Goal: Task Accomplishment & Management: Manage account settings

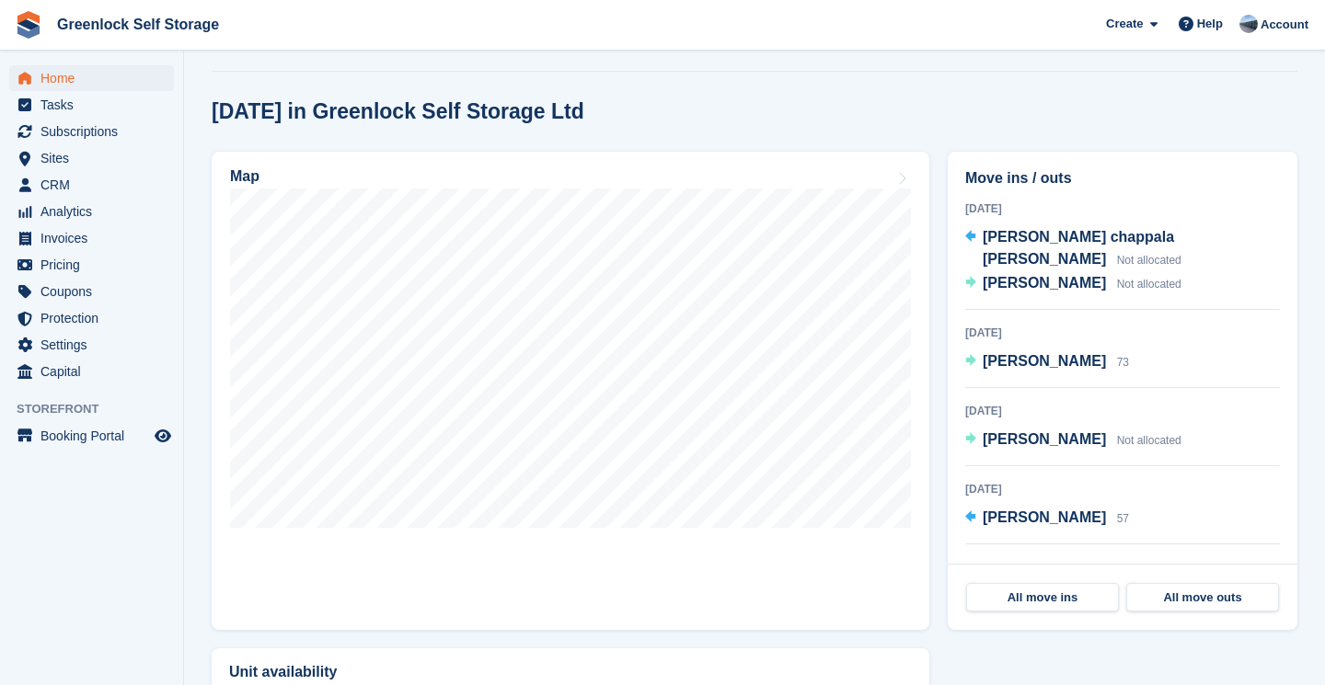
scroll to position [419, 0]
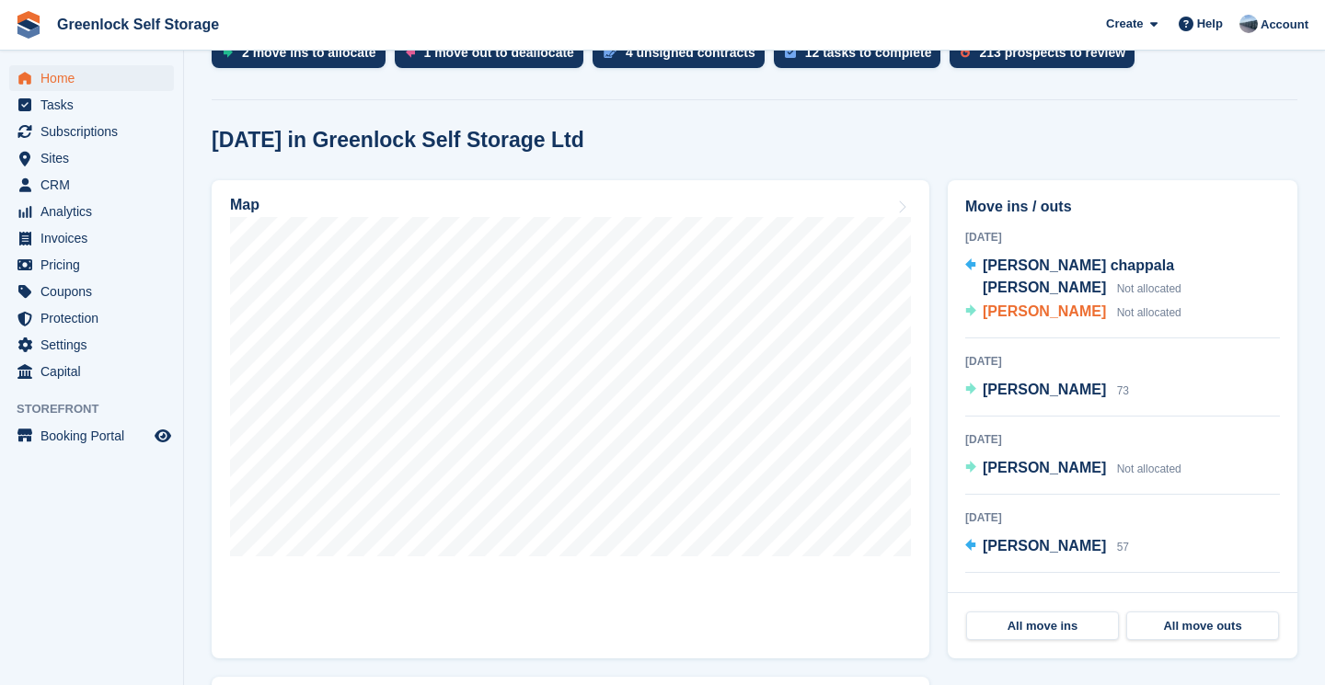
click at [1029, 304] on span "[PERSON_NAME]" at bounding box center [1044, 312] width 123 height 16
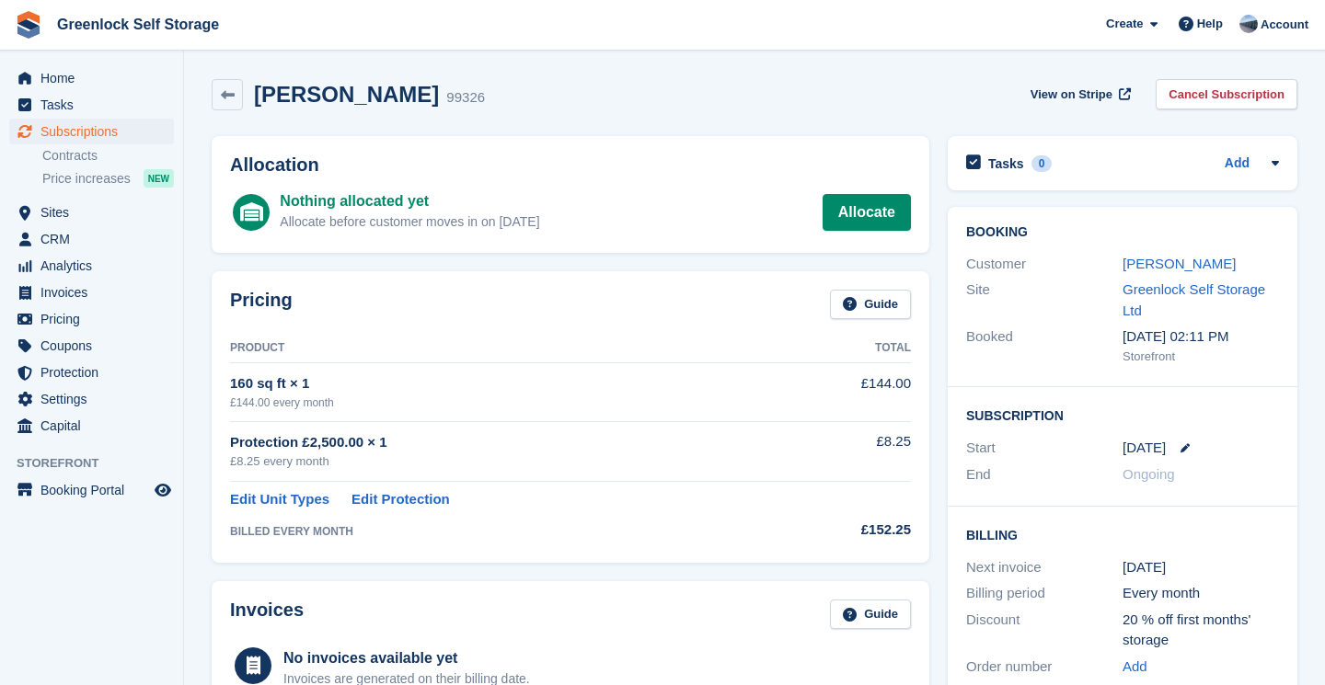
click at [866, 215] on link "Allocate" at bounding box center [866, 212] width 88 height 37
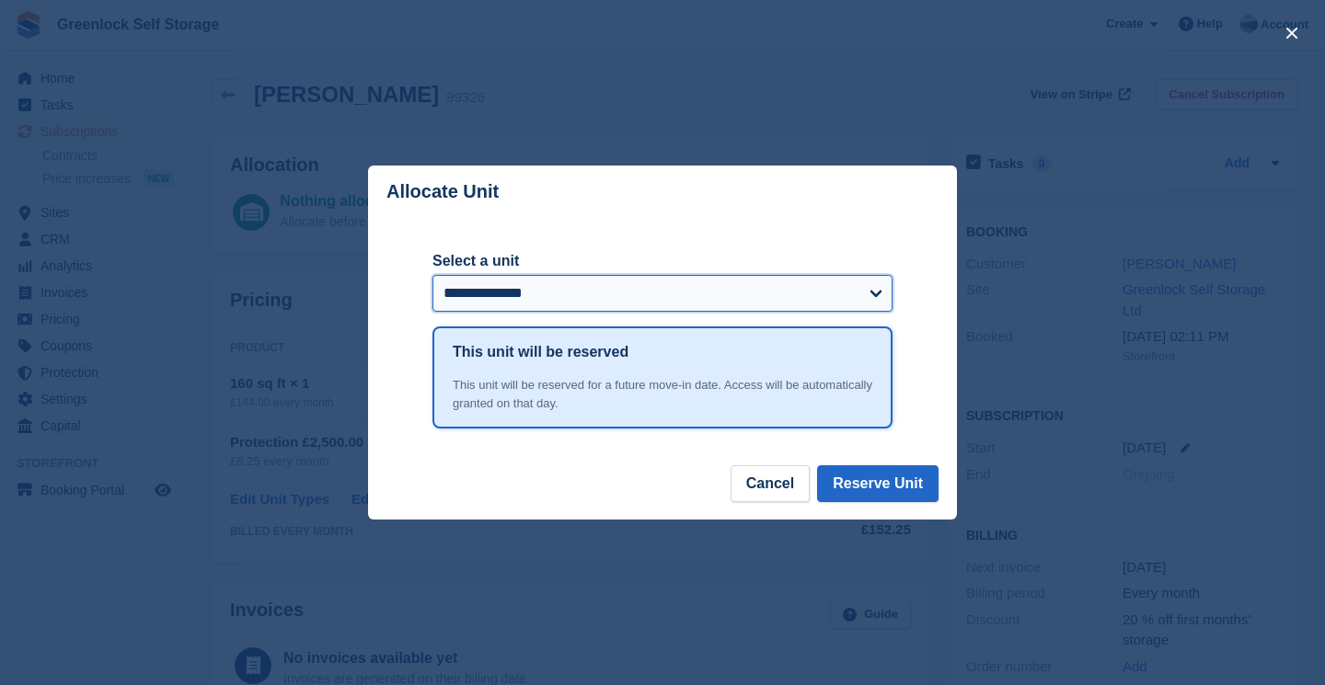
click at [765, 294] on select "**********" at bounding box center [662, 293] width 460 height 37
select select "******"
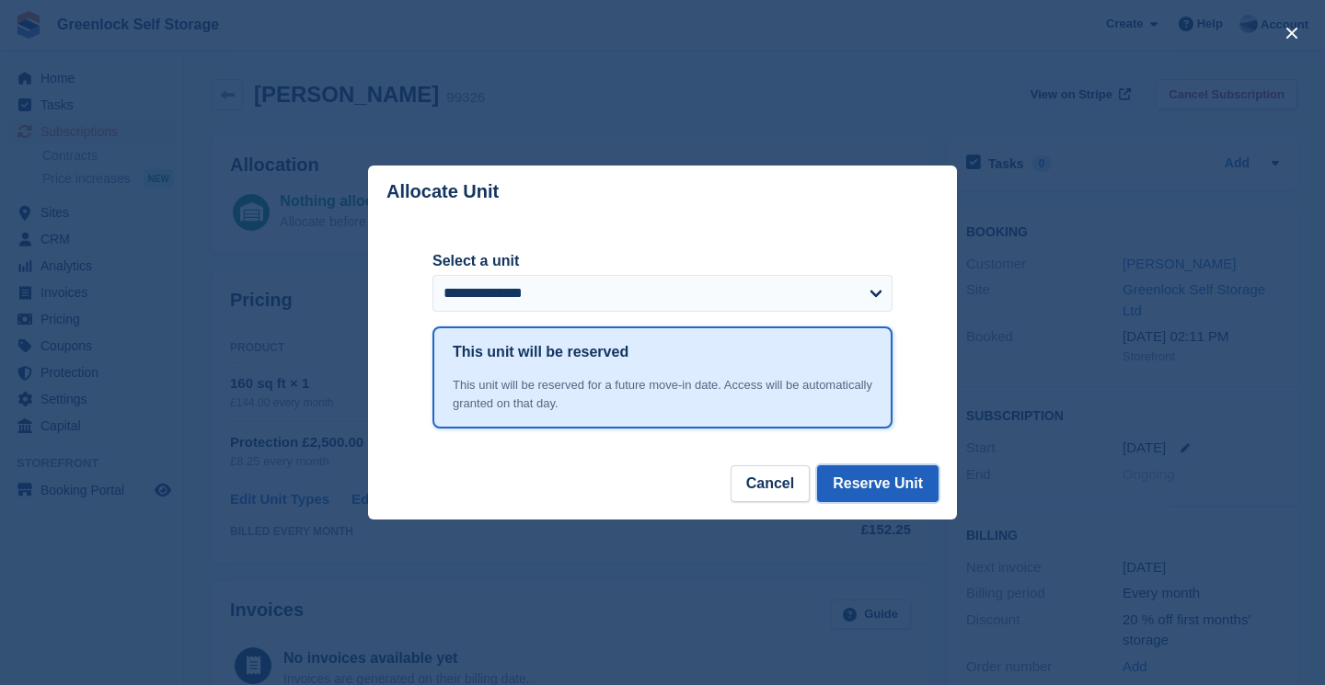
click at [880, 482] on button "Reserve Unit" at bounding box center [877, 484] width 121 height 37
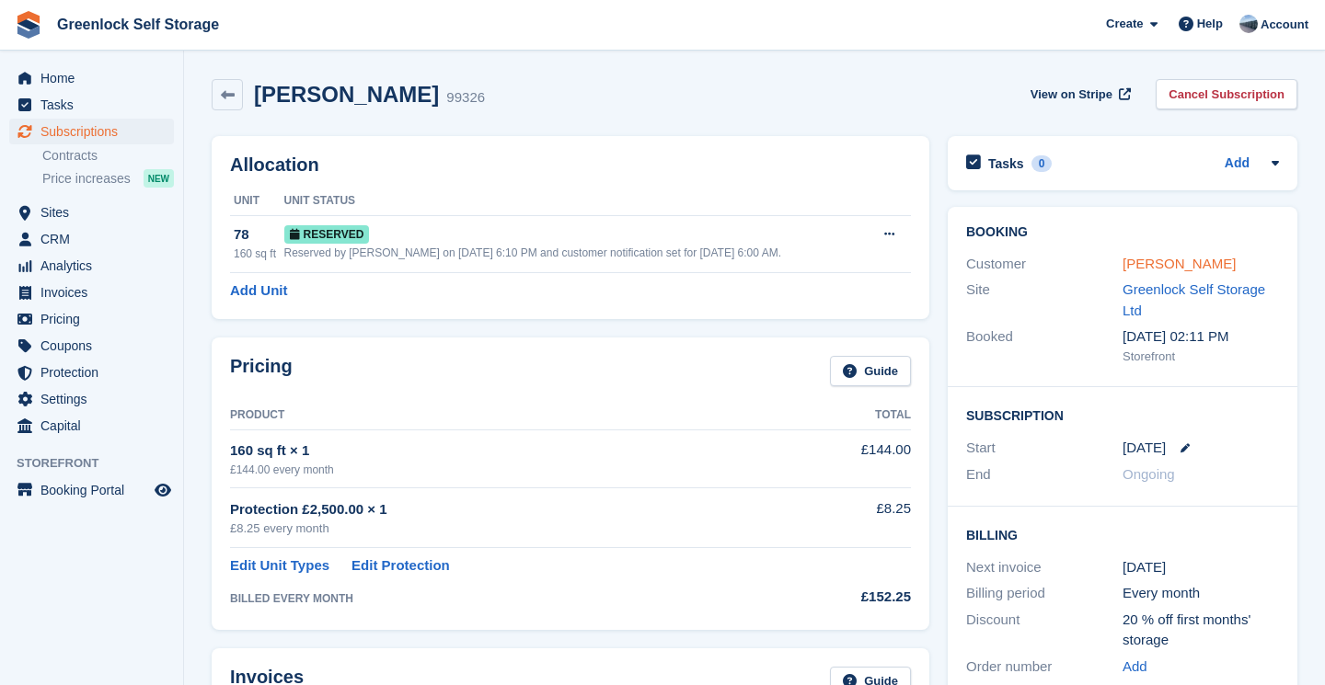
click at [1188, 261] on link "[PERSON_NAME]" at bounding box center [1178, 264] width 113 height 16
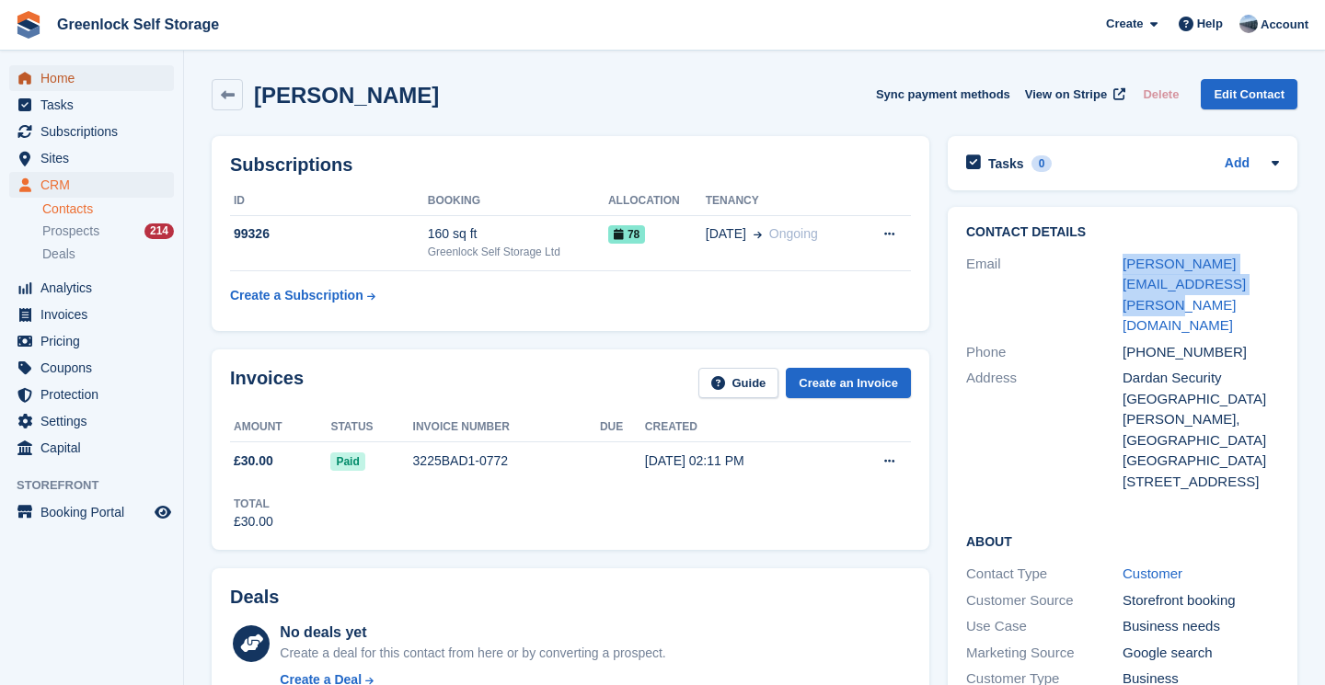
click at [89, 80] on span "Home" at bounding box center [95, 78] width 110 height 26
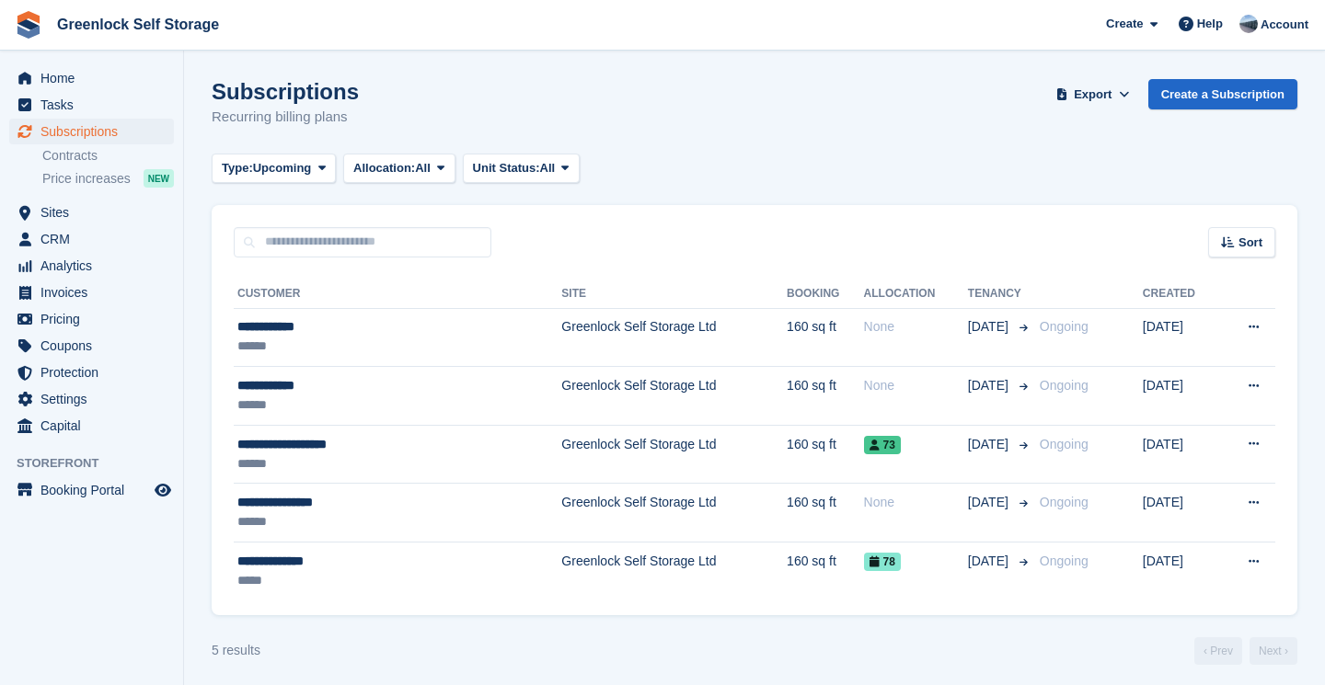
scroll to position [7, 0]
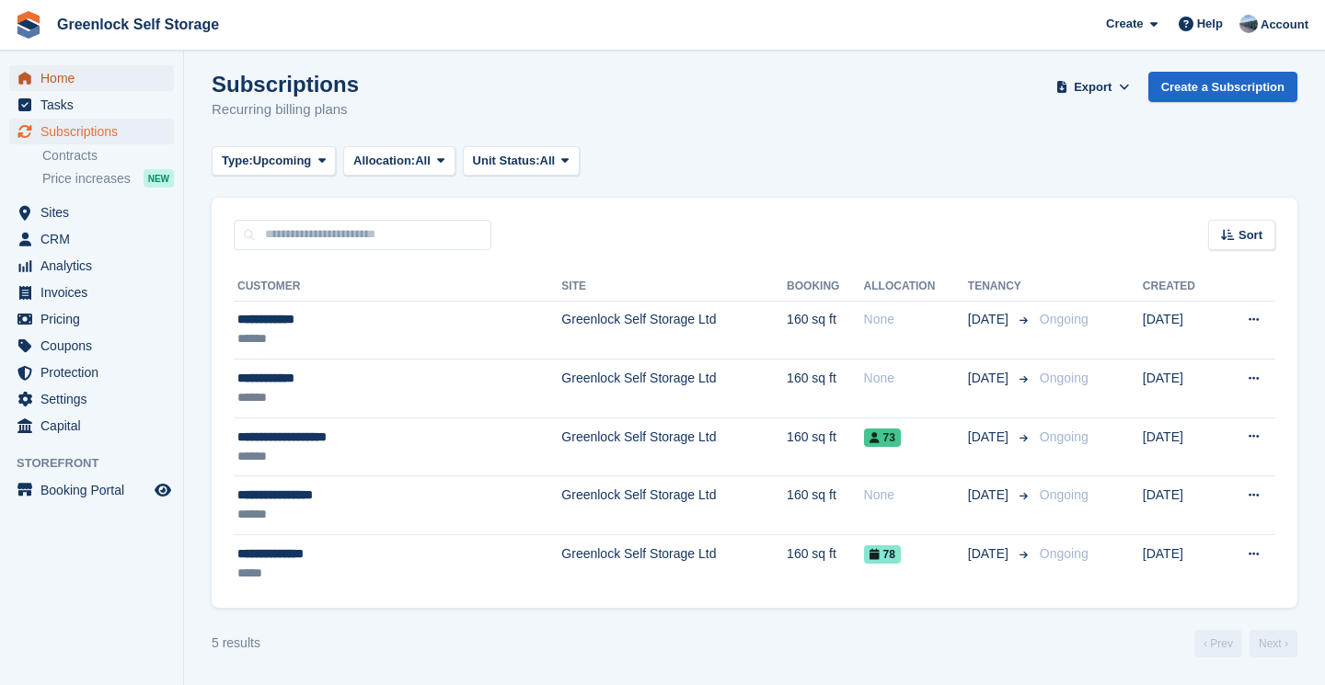
click at [68, 77] on span "Home" at bounding box center [95, 78] width 110 height 26
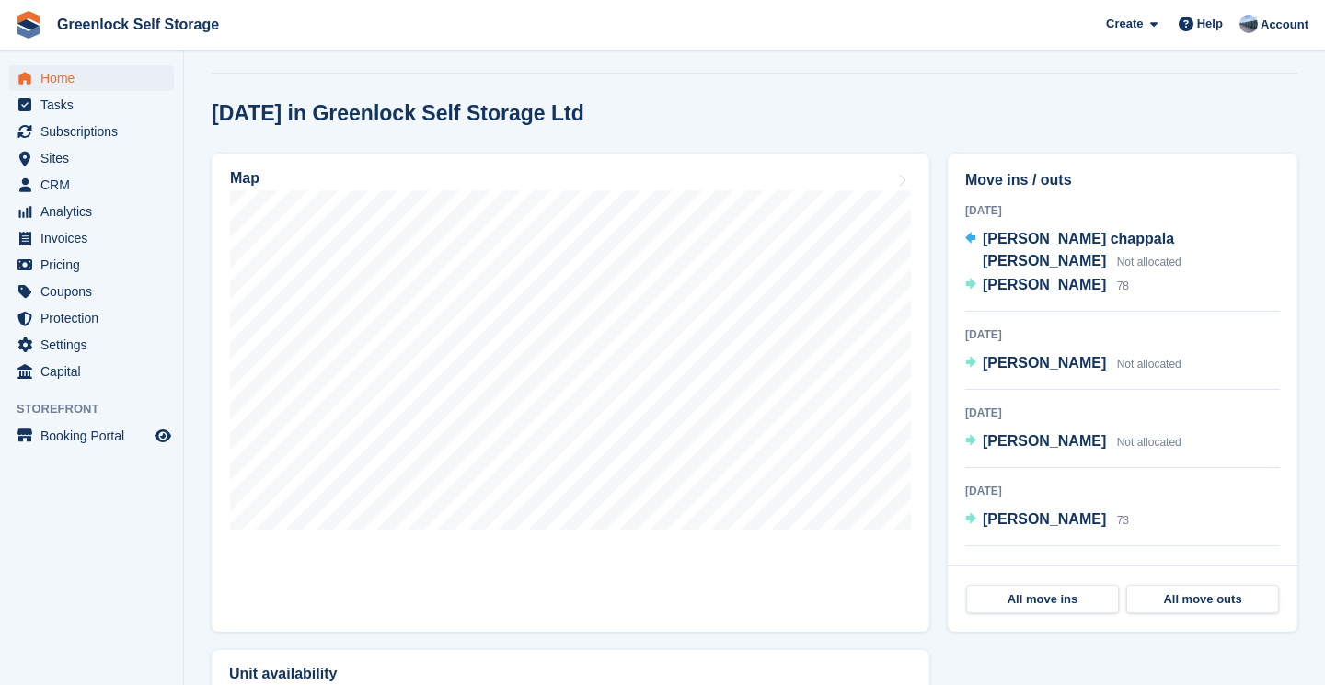
scroll to position [489, 0]
click at [1072, 585] on link "All move ins" at bounding box center [1042, 599] width 153 height 29
